Goal: Find specific page/section: Find specific page/section

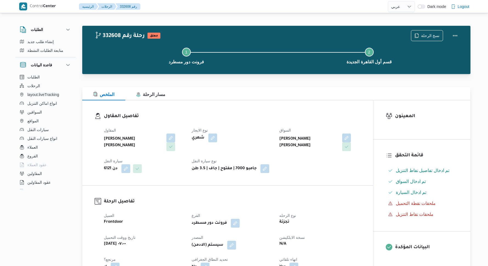
select select "ar"
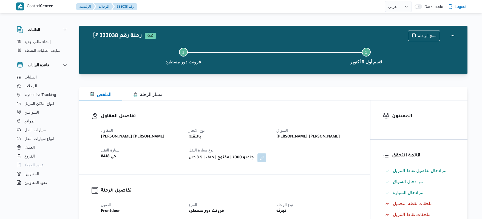
select select "ar"
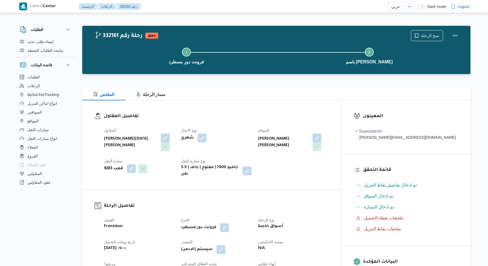
select select "ar"
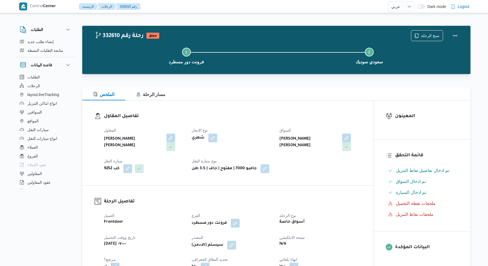
select select "ar"
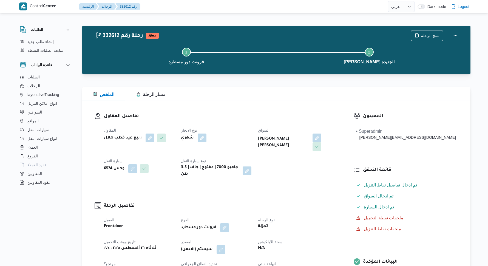
select select "ar"
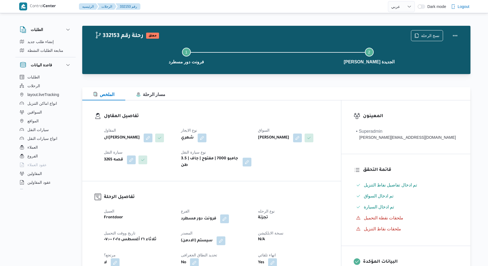
select select "ar"
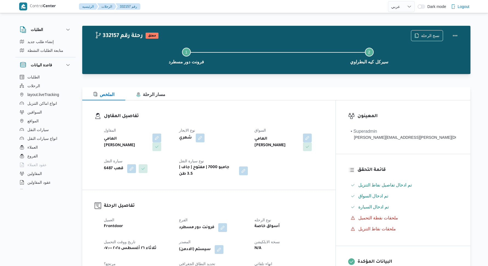
select select "ar"
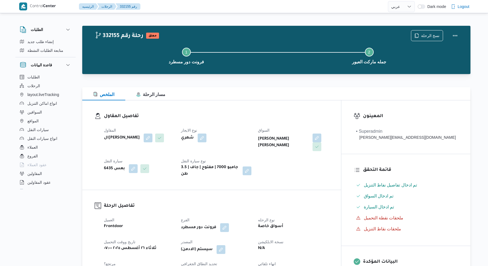
select select "ar"
